Goal: Communication & Community: Ask a question

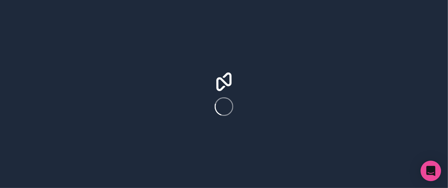
click at [433, 168] on icon "Open Intercom Messenger" at bounding box center [430, 171] width 9 height 10
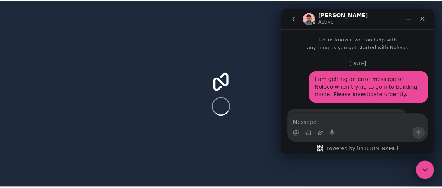
scroll to position [1503, 0]
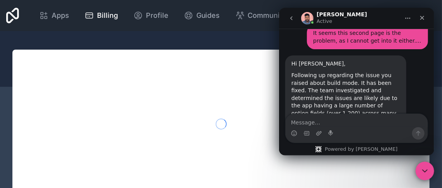
click at [315, 122] on textarea "Message…" at bounding box center [356, 120] width 142 height 13
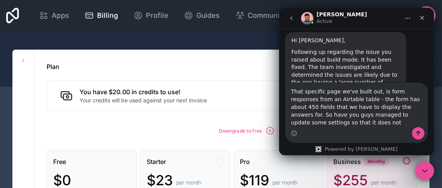
scroll to position [1534, 0]
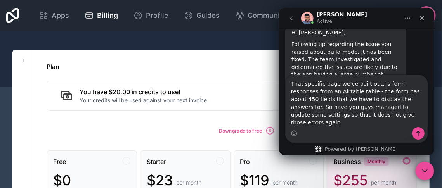
type textarea "That specific page we've built out, is form responses from an Airtable table - …"
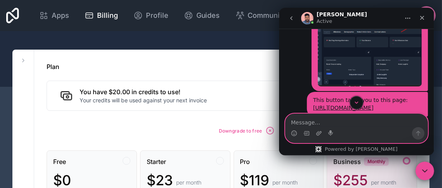
scroll to position [1305, 0]
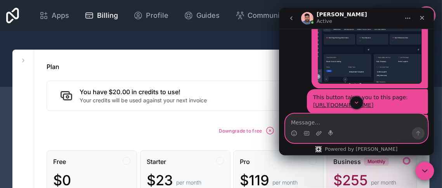
click at [347, 124] on textarea "Message…" at bounding box center [356, 120] width 142 height 13
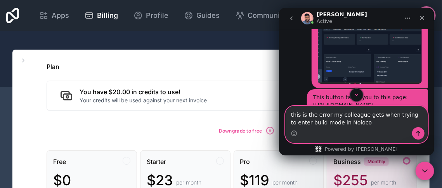
type textarea "this is the error my colleague gets when trying to enter build mode in Noloco:"
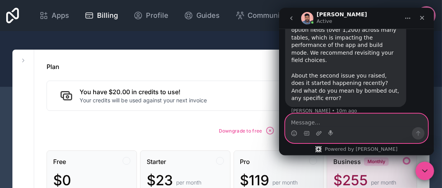
scroll to position [1589, 0]
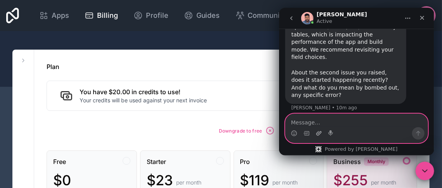
click at [320, 133] on icon "Upload attachment" at bounding box center [319, 133] width 6 height 6
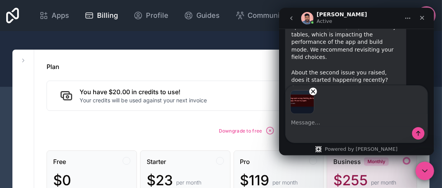
scroll to position [1618, 0]
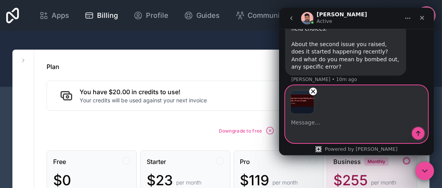
click at [419, 130] on icon "Send a message…" at bounding box center [418, 133] width 6 height 6
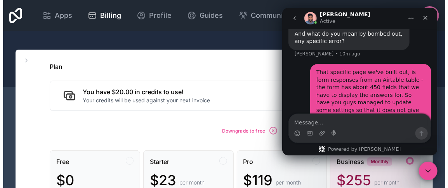
scroll to position [1644, 0]
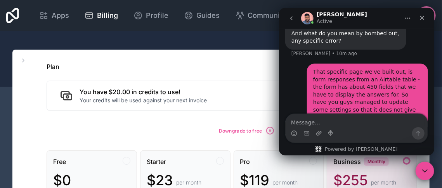
drag, startPoint x: 19, startPoint y: 17, endPoint x: 83, endPoint y: 41, distance: 69.2
click at [19, 17] on icon at bounding box center [12, 16] width 13 height 16
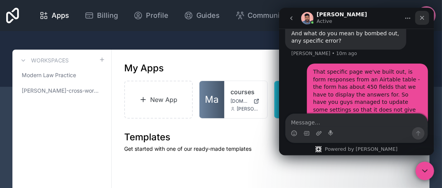
click at [424, 17] on icon "Close" at bounding box center [422, 18] width 6 height 6
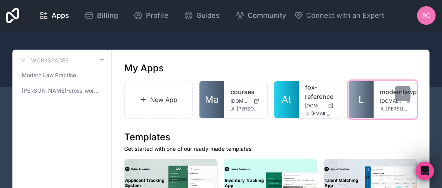
click at [374, 98] on link "L" at bounding box center [361, 99] width 25 height 37
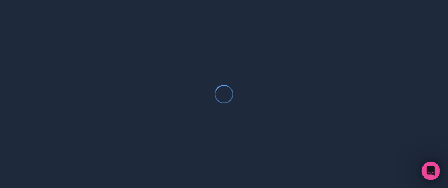
scroll to position [1644, 0]
